Goal: Find specific page/section: Find specific page/section

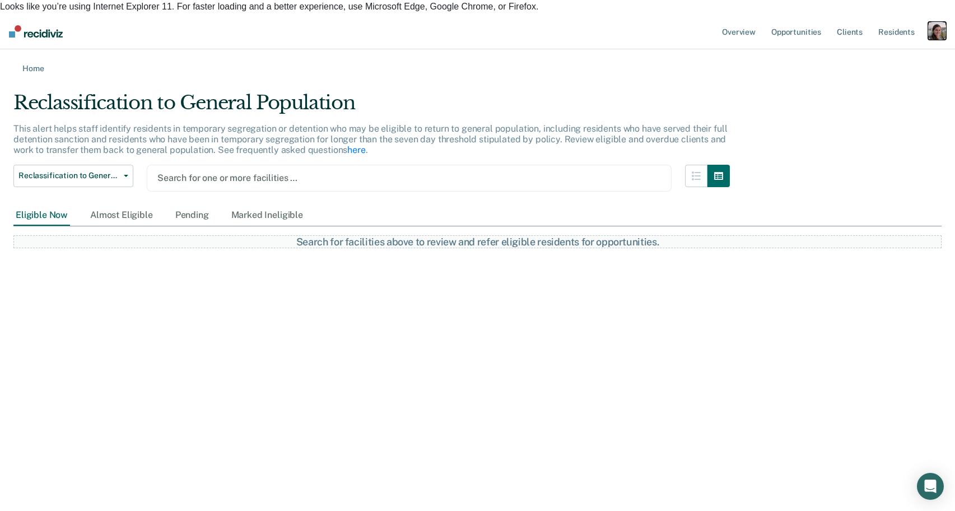
click at [933, 24] on div "button" at bounding box center [937, 31] width 18 height 18
click at [870, 55] on link "Profile" at bounding box center [892, 60] width 90 height 10
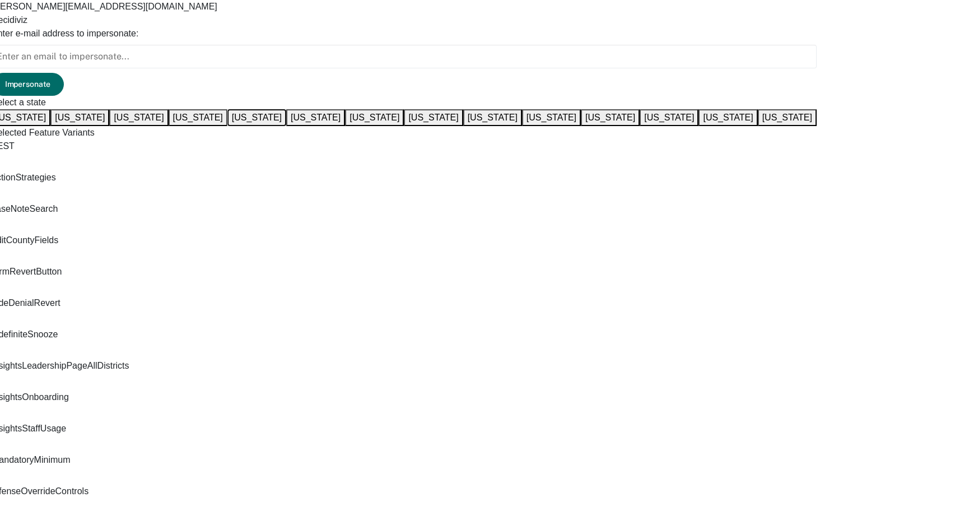
click at [286, 126] on button "Iowa" at bounding box center [256, 117] width 59 height 17
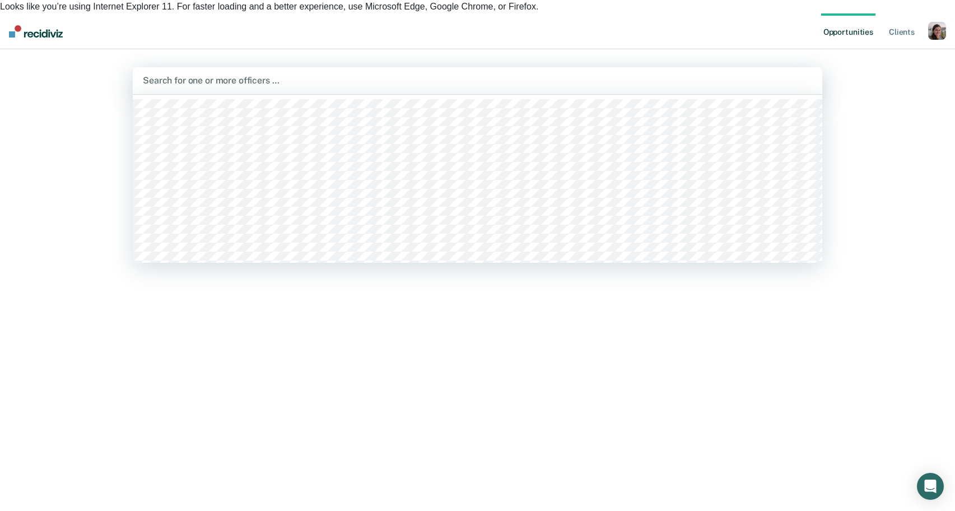
click at [330, 80] on div "Torra Abram, 1 of 906. 906 results available. Use Up and Down to choose options…" at bounding box center [477, 80] width 689 height 27
type input "seth"
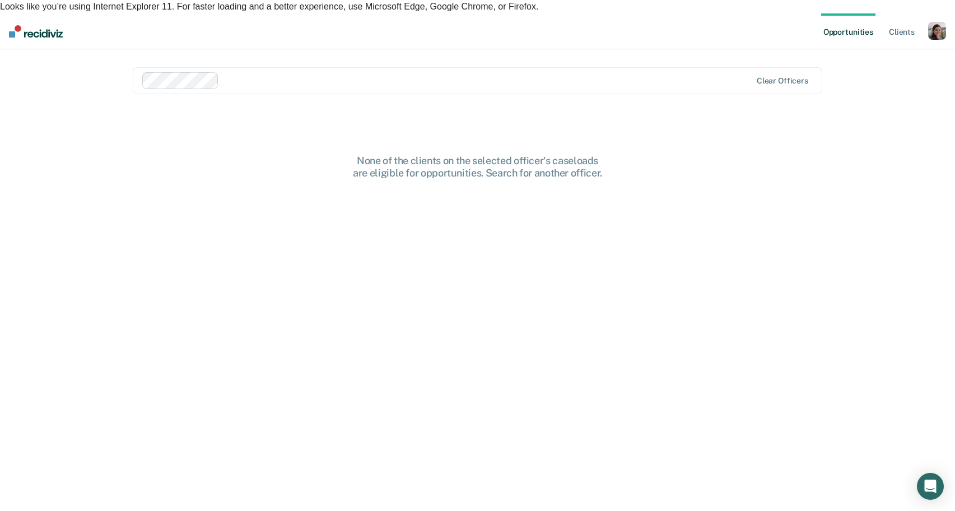
drag, startPoint x: 239, startPoint y: 68, endPoint x: 229, endPoint y: 67, distance: 10.1
click at [229, 74] on div at bounding box center [487, 80] width 528 height 13
click at [235, 156] on div "None of the clients on the selected officer's caseloads are eligible for opport…" at bounding box center [477, 167] width 689 height 24
